Goal: Task Accomplishment & Management: Manage account settings

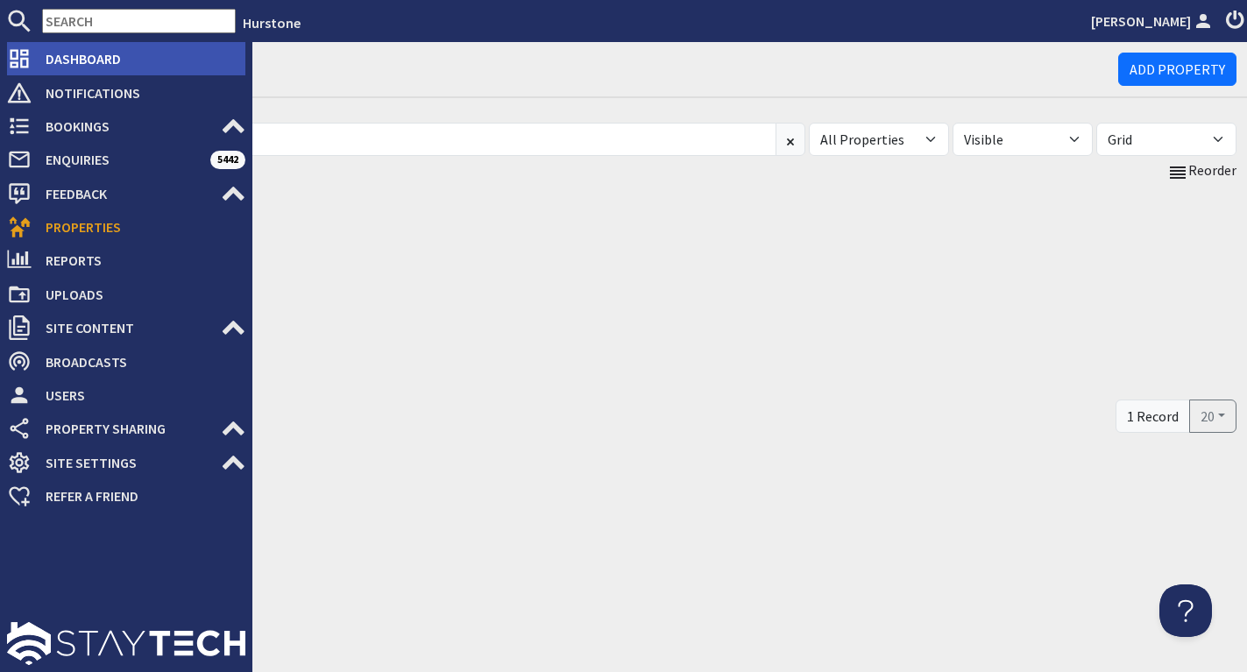
click at [122, 51] on span "Dashboard" at bounding box center [139, 59] width 214 height 28
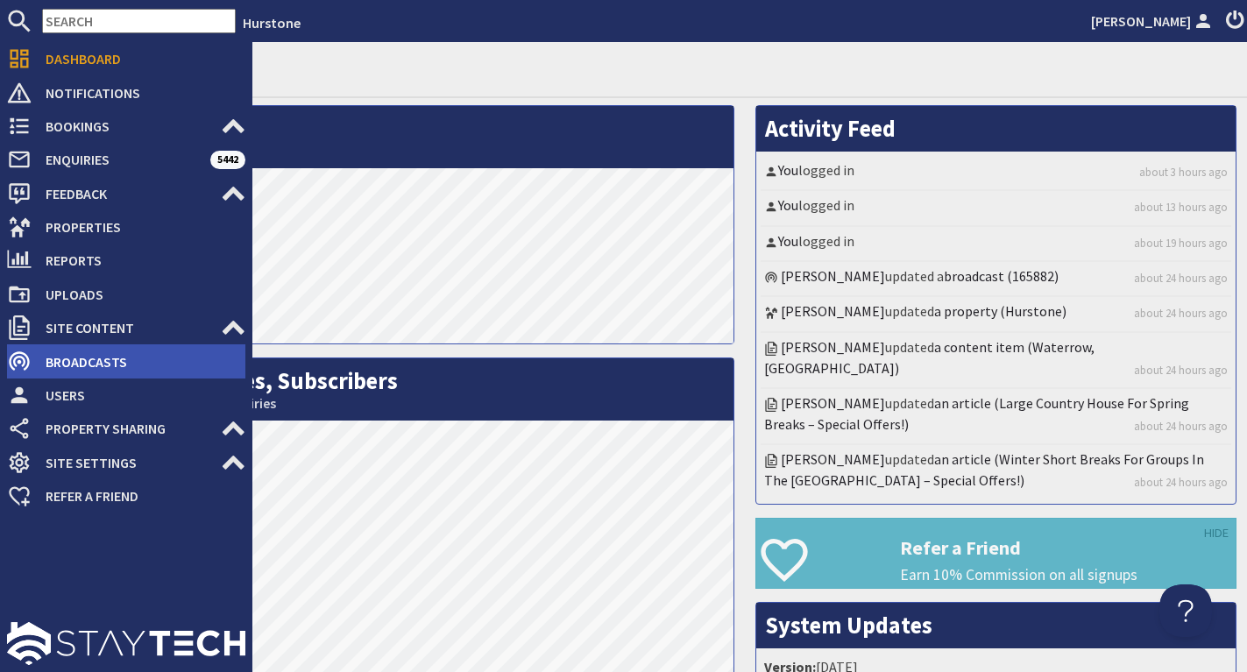
click at [78, 355] on span "Broadcasts" at bounding box center [139, 362] width 214 height 28
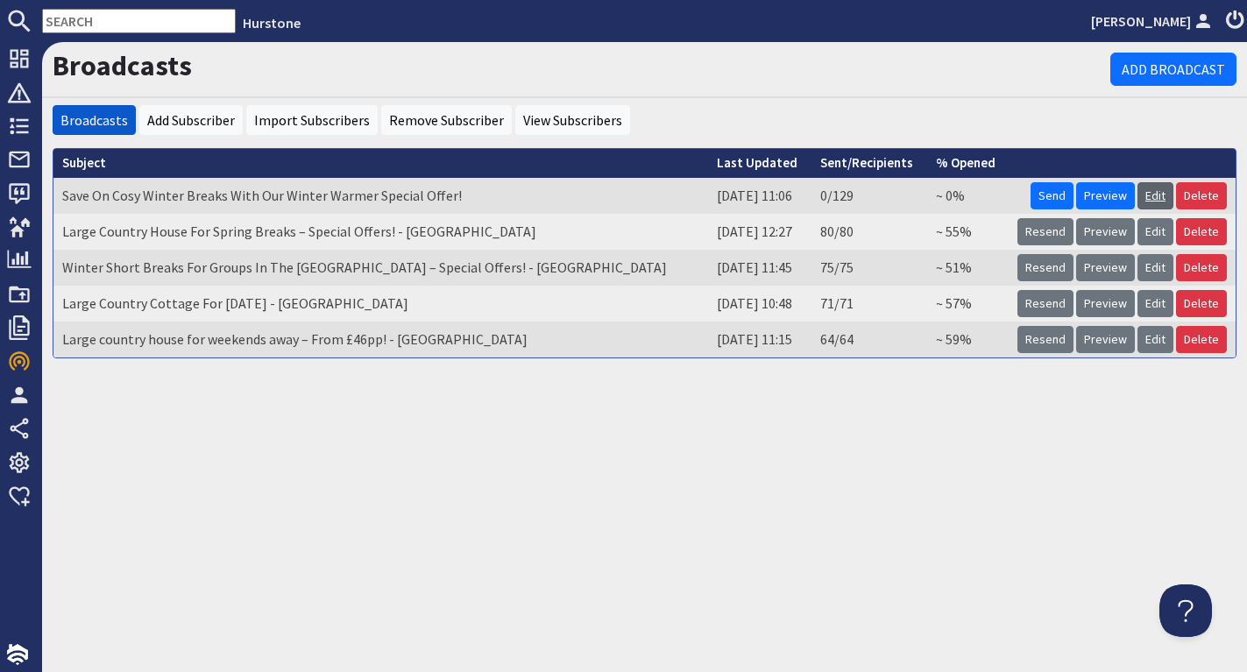
click at [1154, 195] on link "Edit" at bounding box center [1156, 195] width 36 height 27
